Goal: Information Seeking & Learning: Check status

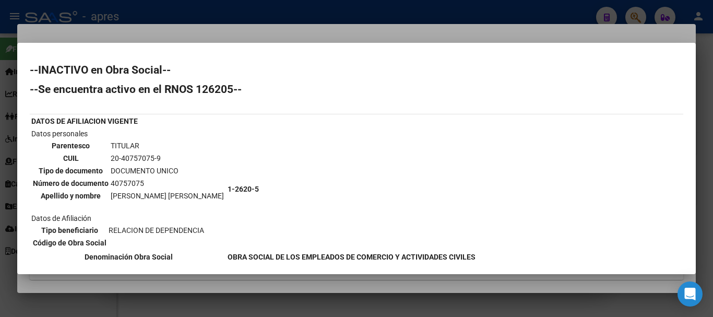
scroll to position [181, 0]
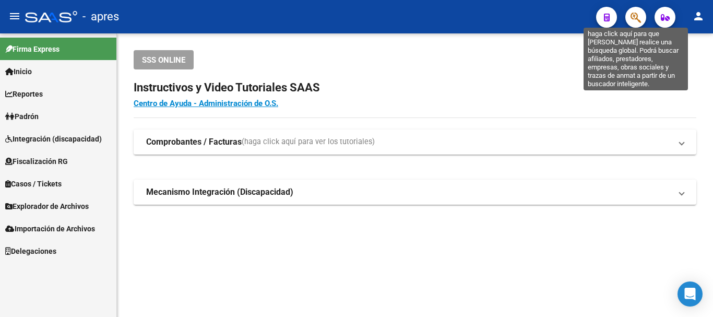
click at [635, 16] on icon "button" at bounding box center [636, 17] width 10 height 12
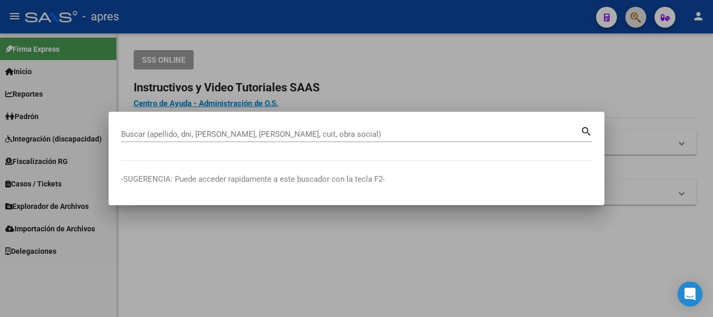
paste input "27441741389"
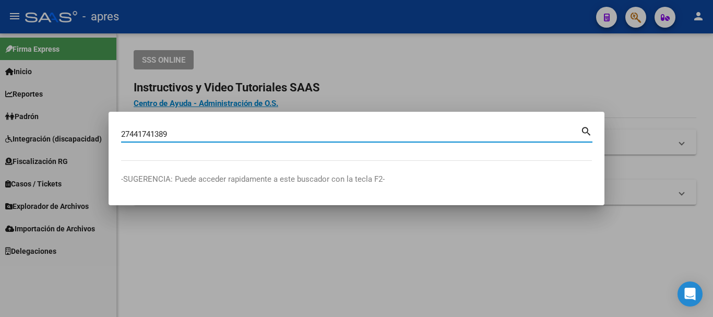
type input "27441741389"
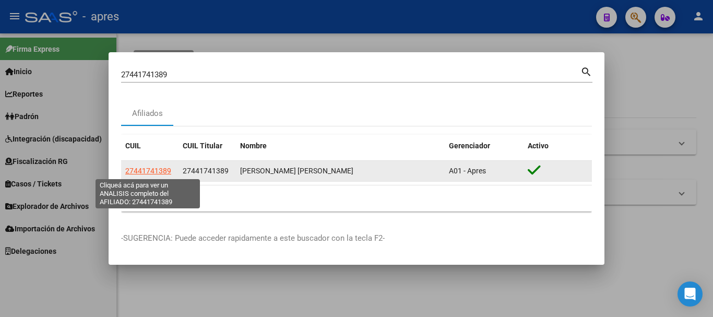
click at [161, 167] on span "27441741389" at bounding box center [148, 171] width 46 height 8
type textarea "27441741389"
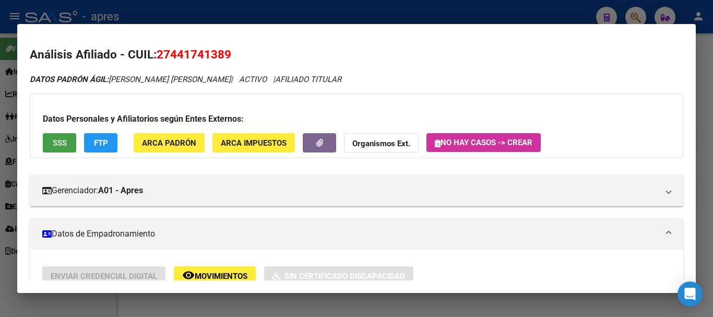
click at [66, 146] on span "SSS" at bounding box center [60, 142] width 14 height 9
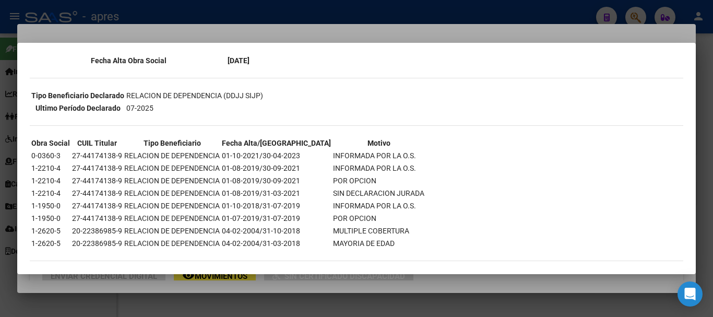
scroll to position [0, 0]
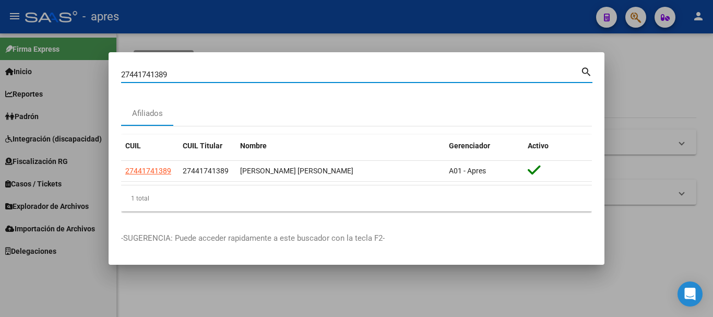
drag, startPoint x: 319, startPoint y: 78, endPoint x: 101, endPoint y: 74, distance: 218.3
click at [101, 74] on div "27441741389 Buscar (apellido, dni, cuil, nro traspaso, cuit, obra social) searc…" at bounding box center [356, 158] width 713 height 317
paste input "20366991655"
type input "20366991655"
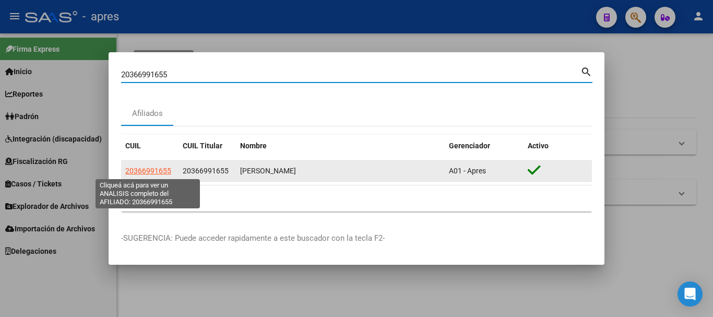
click at [146, 171] on span "20366991655" at bounding box center [148, 171] width 46 height 8
type textarea "20366991655"
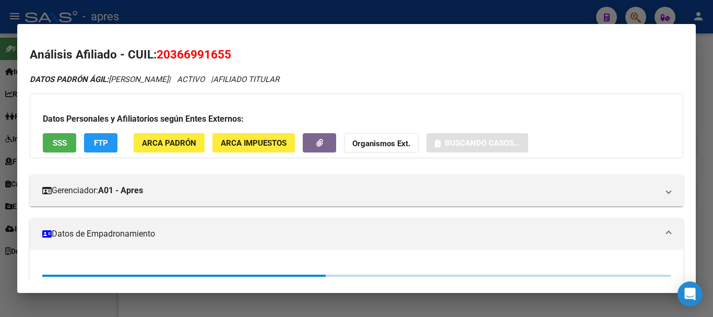
click at [60, 140] on span "SSS" at bounding box center [60, 142] width 14 height 9
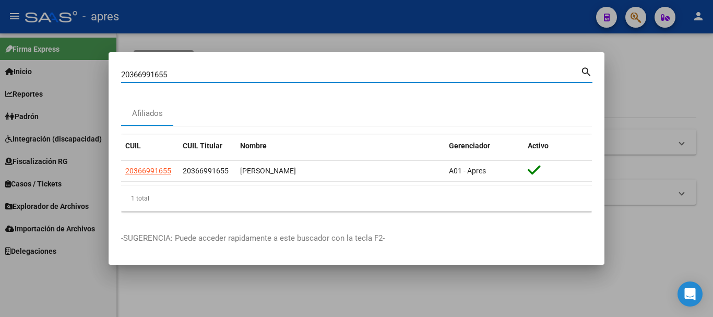
drag, startPoint x: 392, startPoint y: 70, endPoint x: 0, endPoint y: 96, distance: 392.5
click at [0, 96] on div "20366991655 Buscar (apellido, dni, cuil, nro traspaso, cuit, obra social) searc…" at bounding box center [356, 158] width 713 height 317
paste input "27343686965"
type input "27343686965"
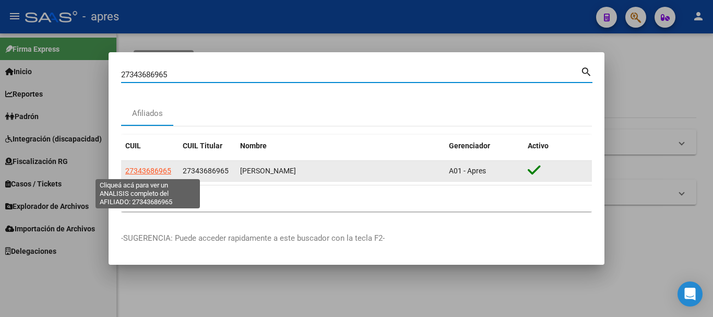
click at [139, 172] on span "27343686965" at bounding box center [148, 171] width 46 height 8
type textarea "27343686965"
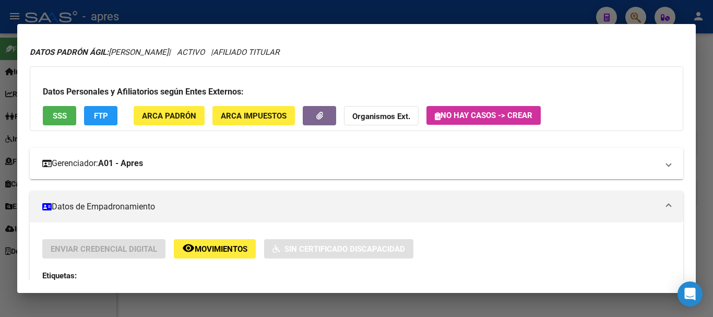
scroll to position [52, 0]
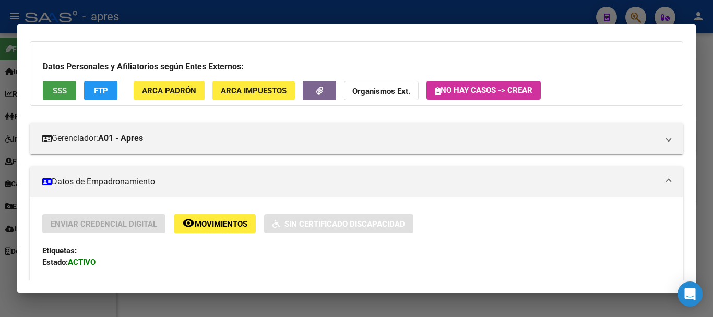
click at [53, 93] on span "SSS" at bounding box center [60, 90] width 14 height 9
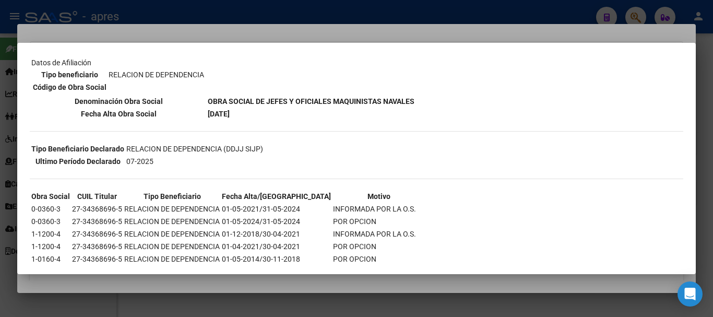
scroll to position [157, 0]
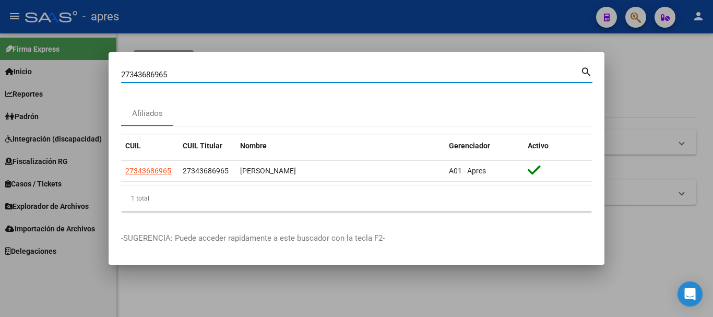
drag, startPoint x: 252, startPoint y: 72, endPoint x: 0, endPoint y: 81, distance: 252.4
click at [0, 81] on div "27343686965 Buscar (apellido, dni, cuil, nro traspaso, cuit, obra social) searc…" at bounding box center [356, 158] width 713 height 317
paste input "036699165"
type input "20366991655"
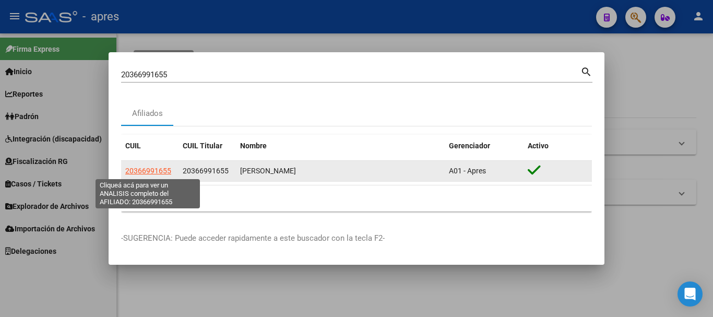
click at [160, 172] on span "20366991655" at bounding box center [148, 171] width 46 height 8
type textarea "20366991655"
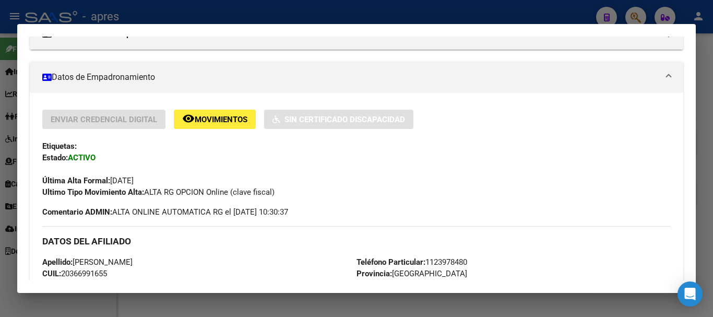
scroll to position [0, 0]
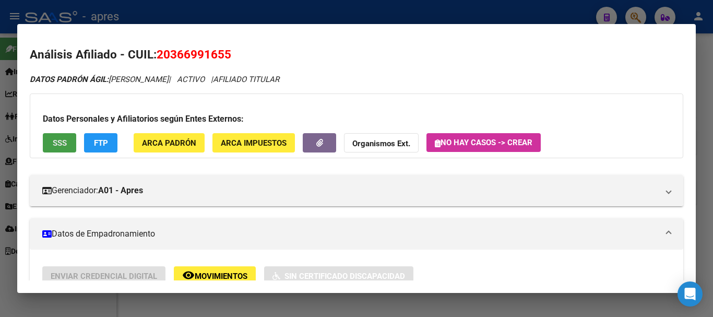
click at [63, 144] on span "SSS" at bounding box center [60, 142] width 14 height 9
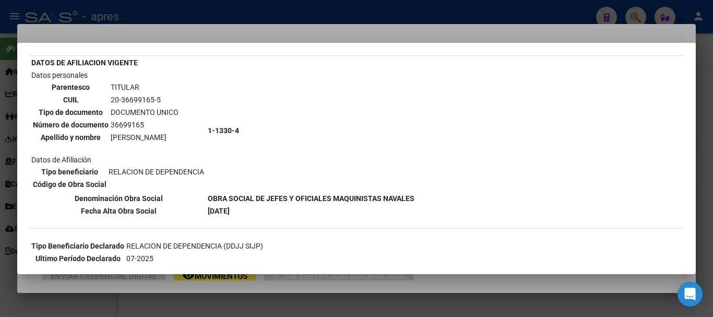
scroll to position [52, 0]
